Goal: Task Accomplishment & Management: Manage account settings

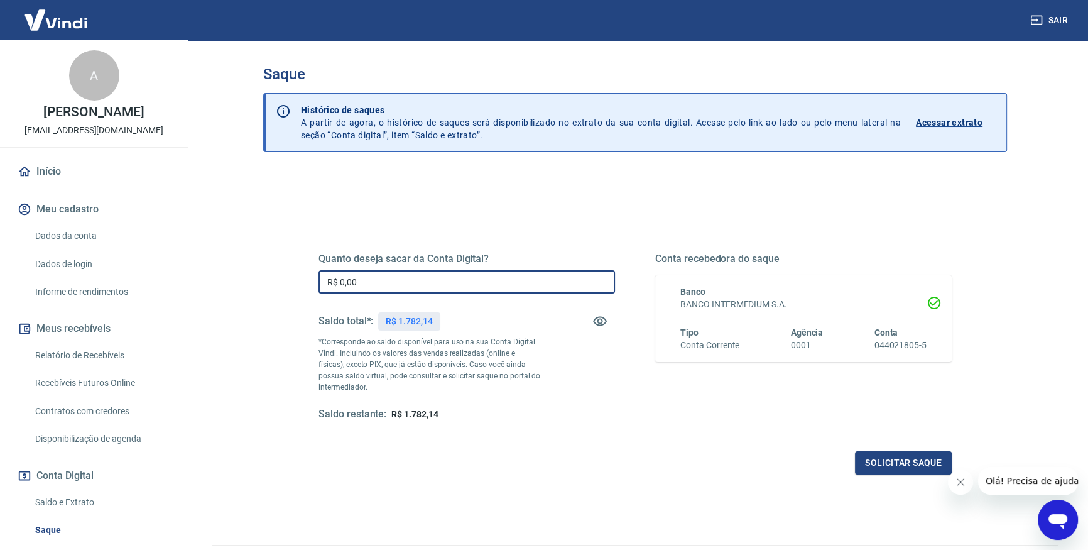
click at [396, 277] on input "R$ 0,00" at bounding box center [466, 281] width 296 height 23
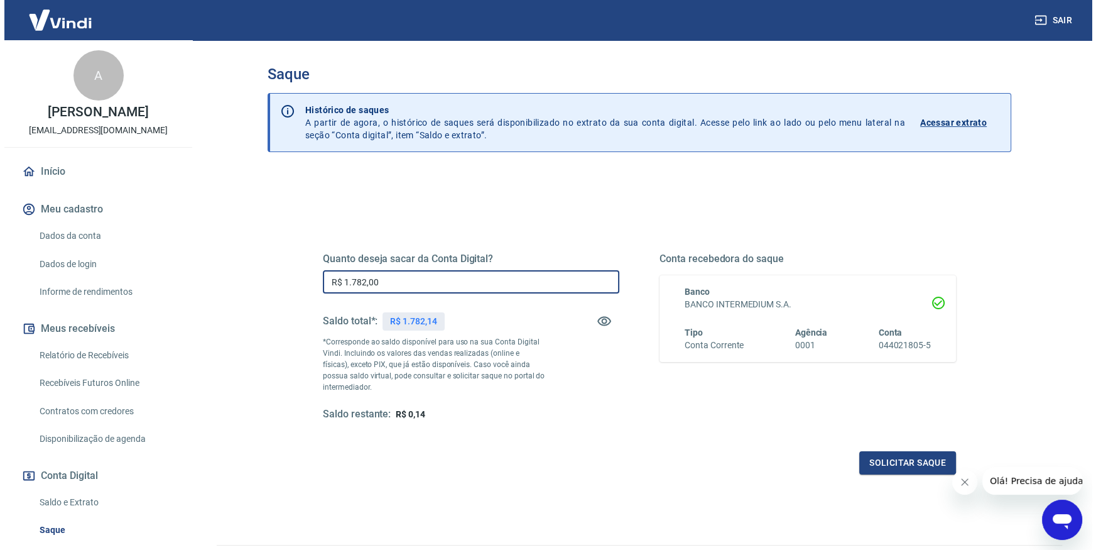
scroll to position [70, 0]
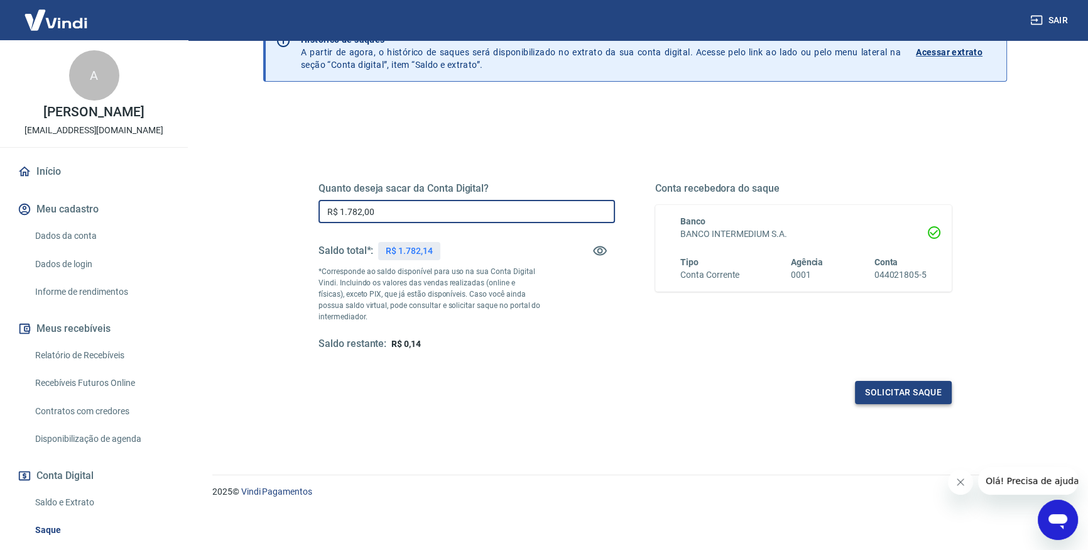
type input "R$ 1.782,00"
click at [868, 392] on button "Solicitar saque" at bounding box center [903, 392] width 97 height 23
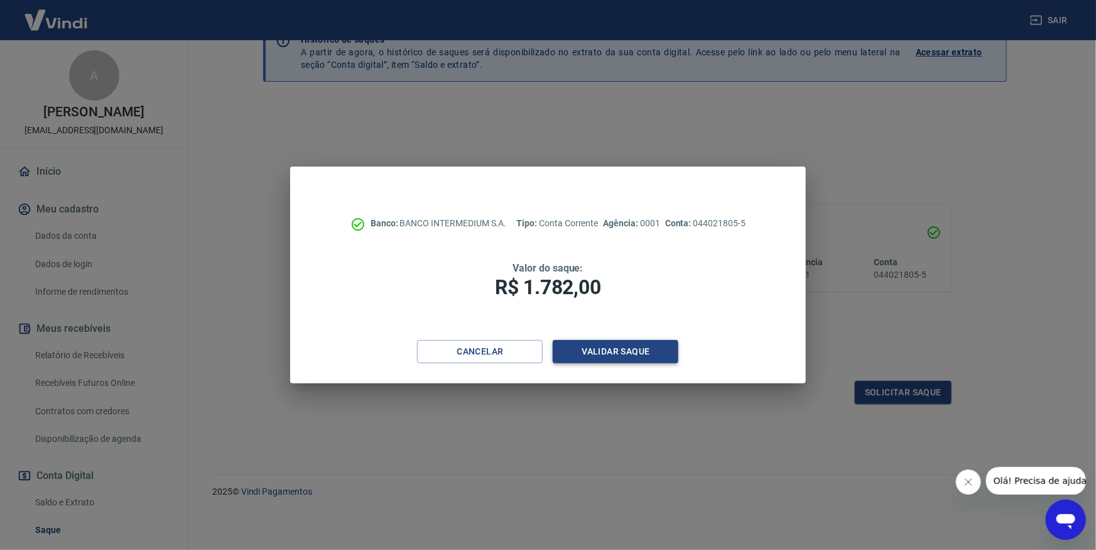
click at [625, 352] on button "Validar saque" at bounding box center [616, 351] width 126 height 23
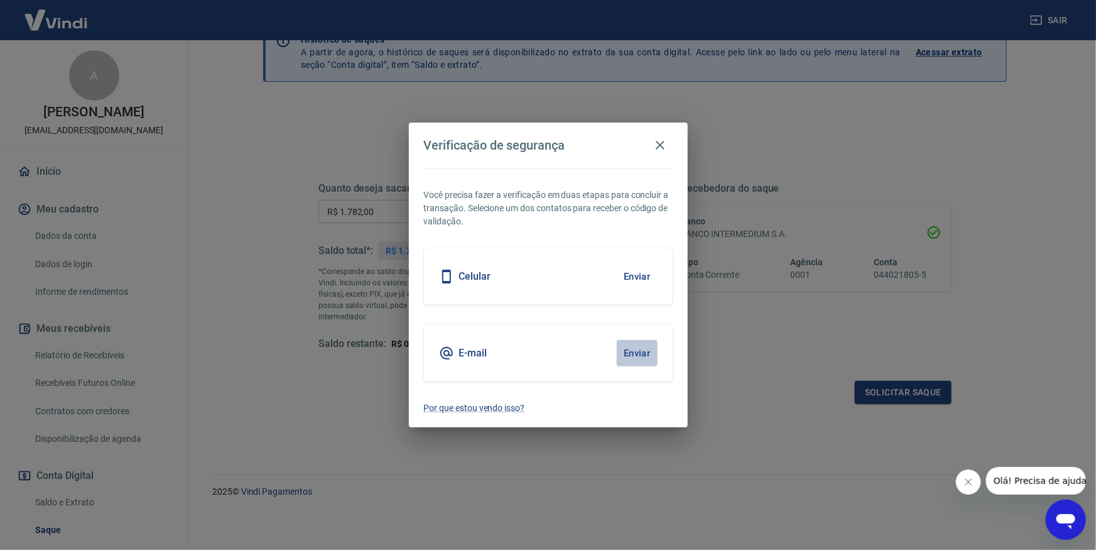
click at [637, 355] on button "Enviar" at bounding box center [637, 353] width 41 height 26
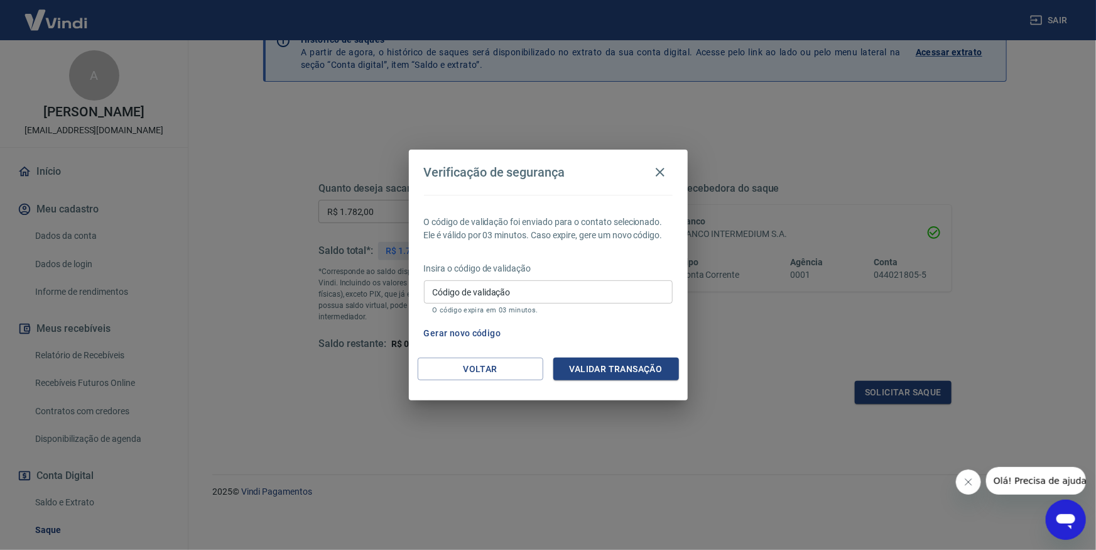
click at [516, 296] on input "Código de validação" at bounding box center [548, 291] width 249 height 23
type input "387675"
click at [590, 366] on button "Validar transação" at bounding box center [616, 368] width 126 height 23
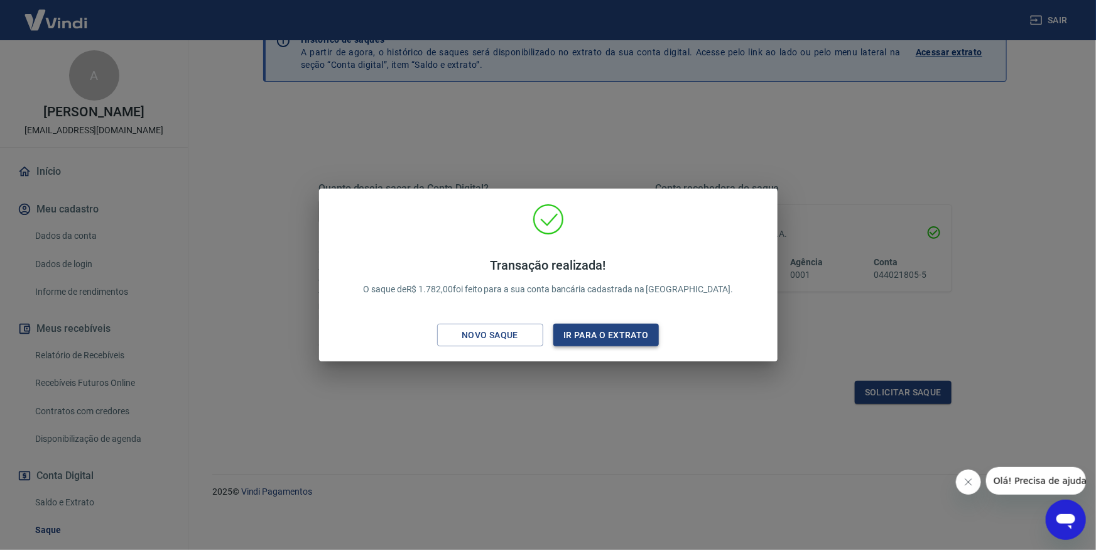
click at [611, 339] on button "Ir para o extrato" at bounding box center [606, 334] width 106 height 23
